Goal: Task Accomplishment & Management: Manage account settings

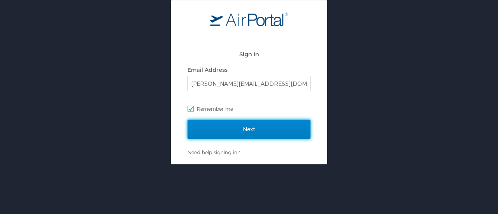
click at [252, 127] on input "Next" at bounding box center [248, 129] width 123 height 19
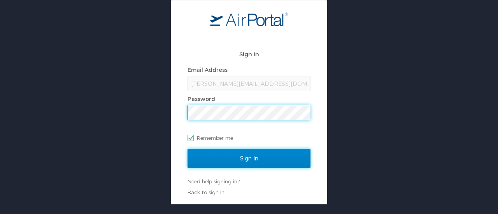
click at [250, 160] on input "Sign In" at bounding box center [248, 158] width 123 height 19
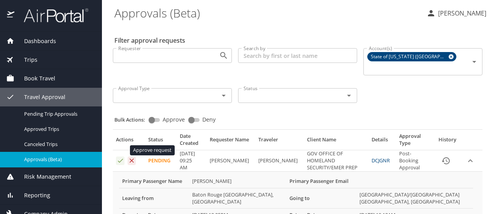
click at [117, 157] on icon "Approval table" at bounding box center [120, 160] width 7 height 7
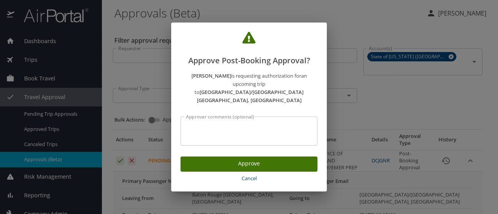
click at [260, 159] on span "Approve" at bounding box center [249, 164] width 124 height 10
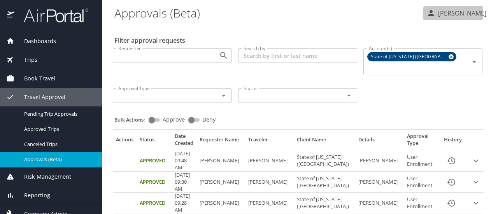
click at [450, 13] on p "[PERSON_NAME]" at bounding box center [461, 13] width 51 height 9
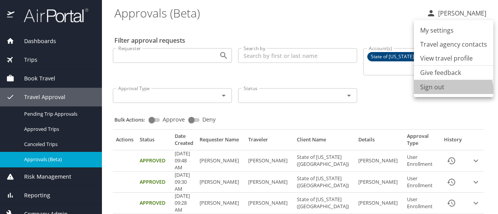
click at [438, 93] on li "Sign out" at bounding box center [453, 87] width 79 height 14
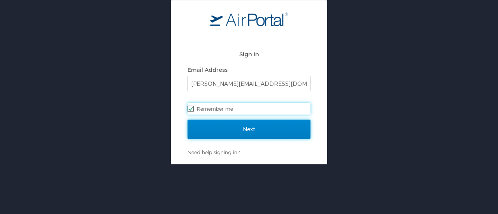
click at [256, 128] on input "Next" at bounding box center [248, 129] width 123 height 19
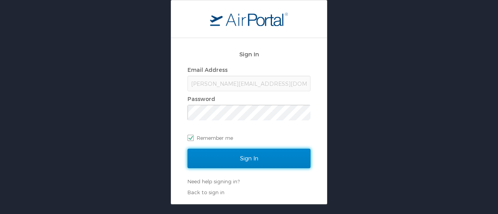
click at [250, 156] on input "Sign In" at bounding box center [248, 158] width 123 height 19
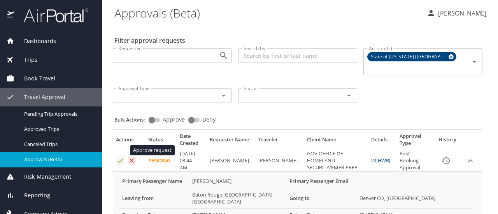
click at [120, 157] on icon "Approval table" at bounding box center [120, 160] width 7 height 7
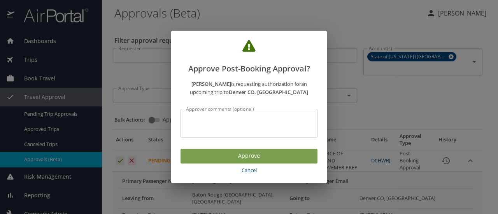
click at [240, 158] on span "Approve" at bounding box center [249, 156] width 124 height 10
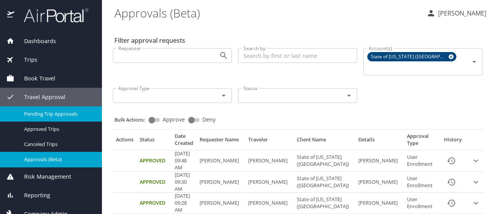
click at [53, 114] on span "Pending Trip Approvals" at bounding box center [58, 113] width 68 height 7
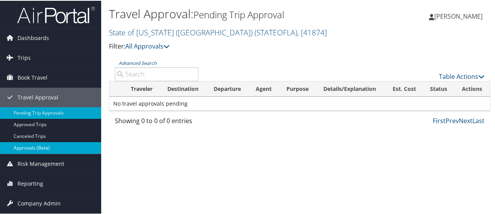
click at [47, 145] on link "Approvals (Beta)" at bounding box center [50, 148] width 101 height 12
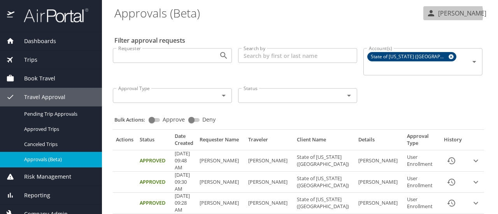
click at [452, 14] on p "Veronica Sizer" at bounding box center [461, 13] width 51 height 9
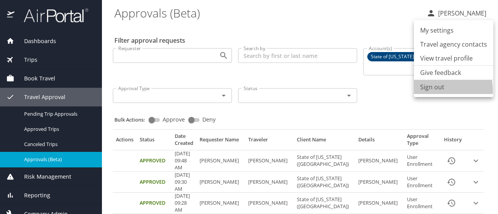
click at [431, 91] on li "Sign out" at bounding box center [453, 87] width 79 height 14
